Goal: Obtain resource: Obtain resource

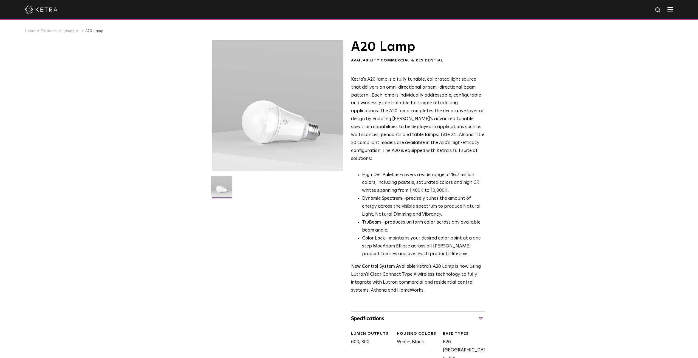
scroll to position [219, 0]
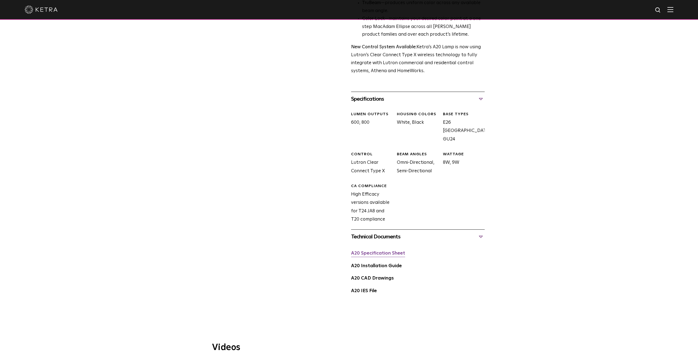
click at [373, 251] on link "A20 Specification Sheet" at bounding box center [378, 253] width 54 height 5
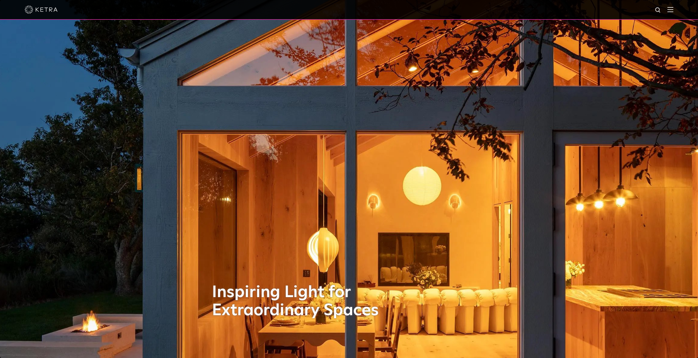
click at [673, 11] on img at bounding box center [670, 9] width 6 height 5
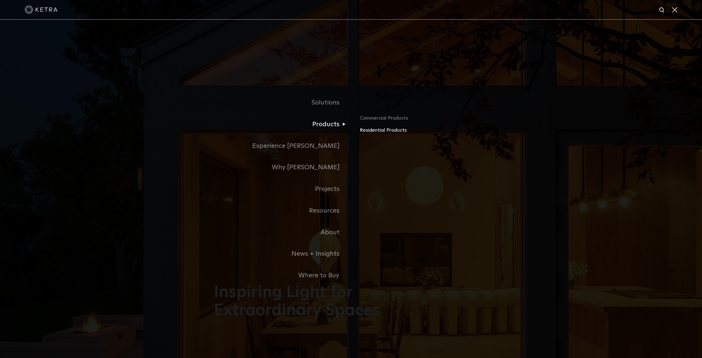
click at [381, 131] on link "Residential Products" at bounding box center [424, 130] width 128 height 8
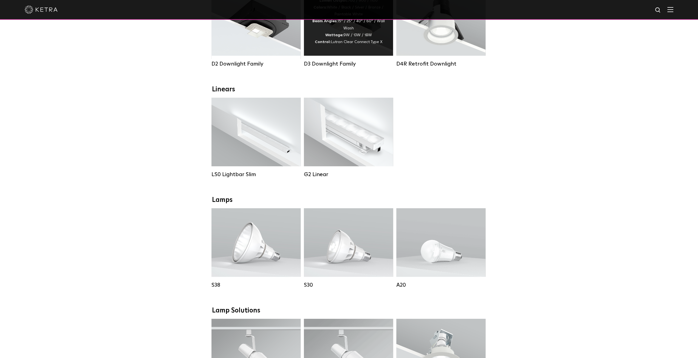
scroll to position [165, 0]
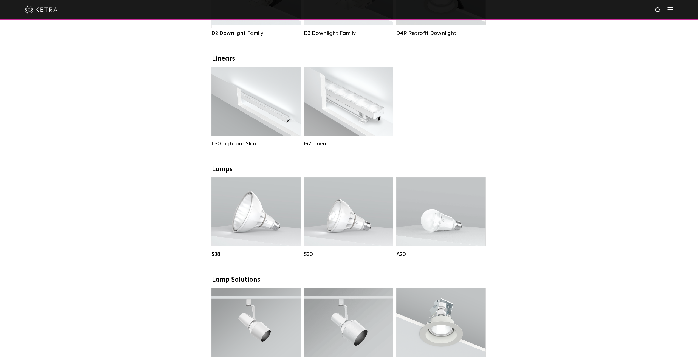
click at [577, 120] on div "Downlights D2 Downlight Family Lumen Output: 1200 Colors: White / Black / Gloss…" at bounding box center [349, 325] width 698 height 763
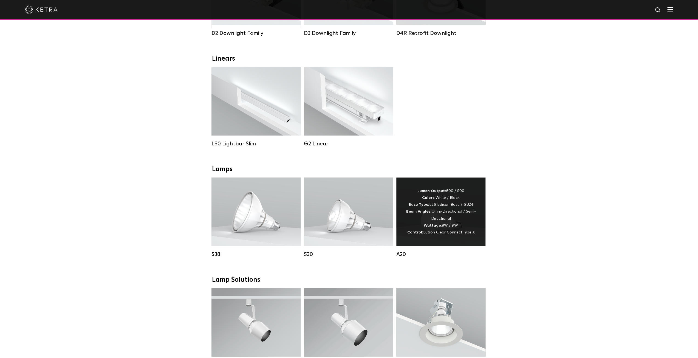
click at [444, 201] on div "Lumen Output: 600 / 800 Colors: White / Black Base Type: E26 Edison Base / GU24…" at bounding box center [441, 212] width 73 height 48
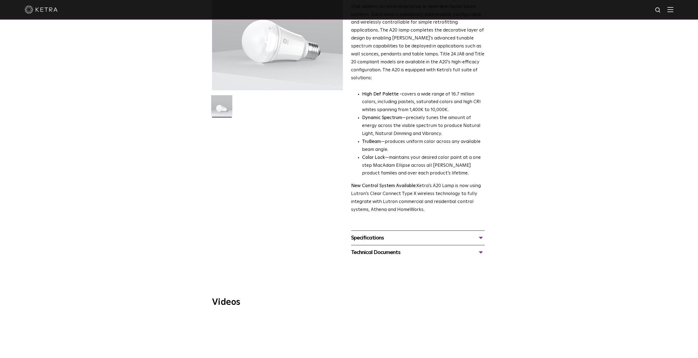
scroll to position [82, 0]
click at [377, 232] on div "Specifications" at bounding box center [418, 236] width 134 height 9
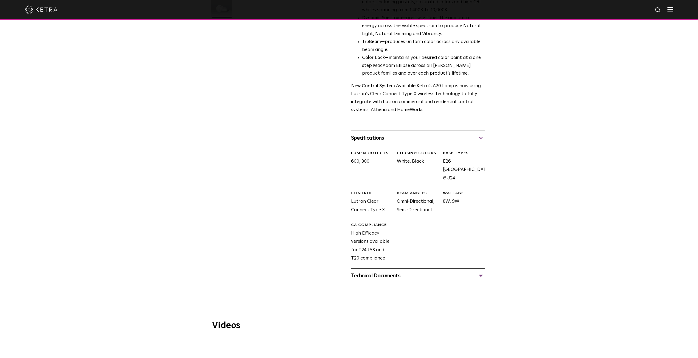
scroll to position [192, 0]
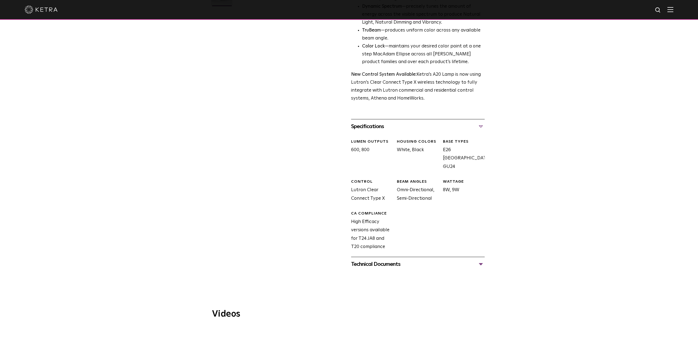
click at [394, 260] on div "Technical Documents" at bounding box center [418, 264] width 134 height 9
click at [365, 278] on link "A20 Specification Sheet" at bounding box center [378, 280] width 54 height 5
